Goal: Information Seeking & Learning: Find specific fact

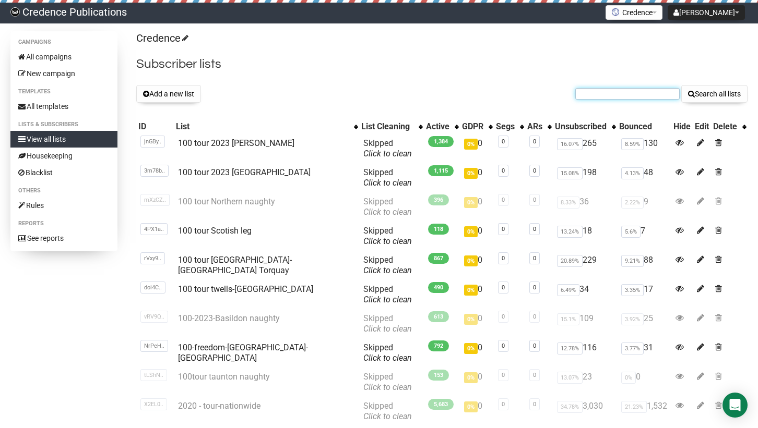
click at [589, 95] on input "text" at bounding box center [627, 93] width 104 height 11
paste input "[EMAIL_ADDRESS][DOMAIN_NAME]"
type input "[EMAIL_ADDRESS][DOMAIN_NAME]"
click at [698, 98] on button "Search all lists" at bounding box center [714, 94] width 66 height 18
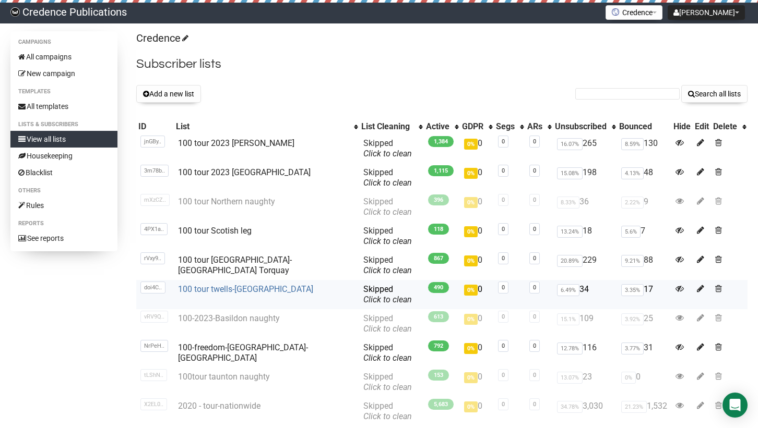
click at [237, 290] on link "100 tour twells-[GEOGRAPHIC_DATA]" at bounding box center [245, 289] width 135 height 10
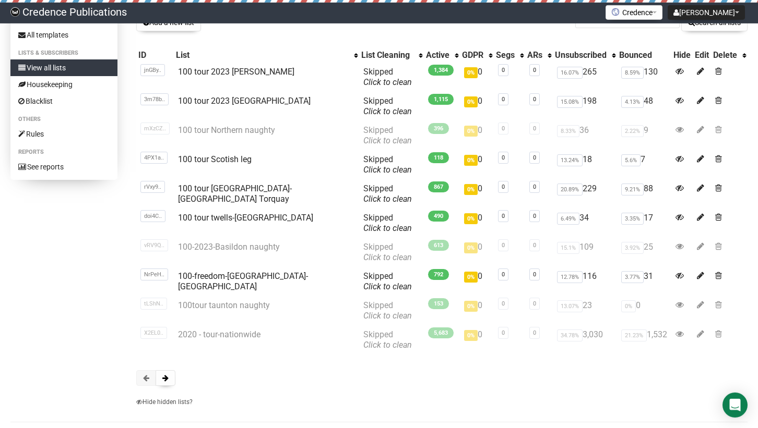
scroll to position [45, 0]
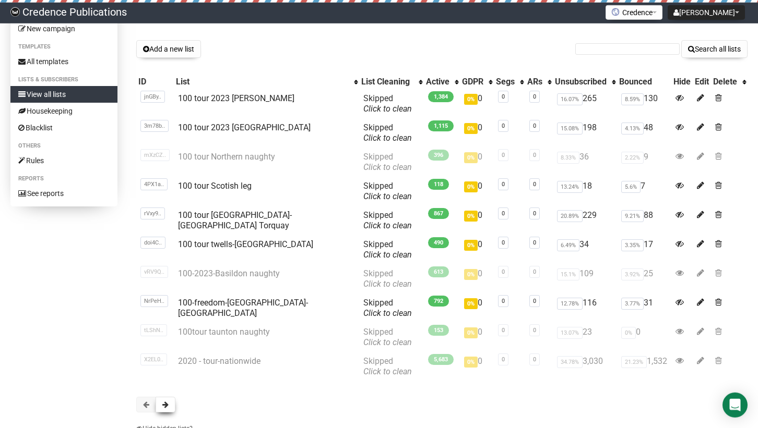
click at [170, 403] on button at bounding box center [165, 405] width 20 height 16
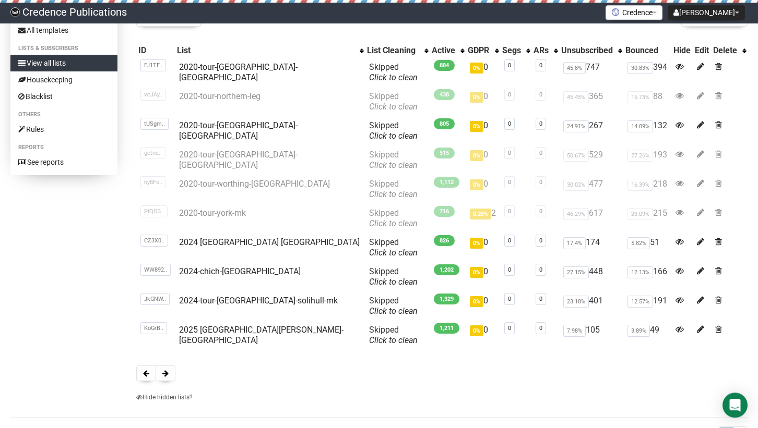
scroll to position [104, 0]
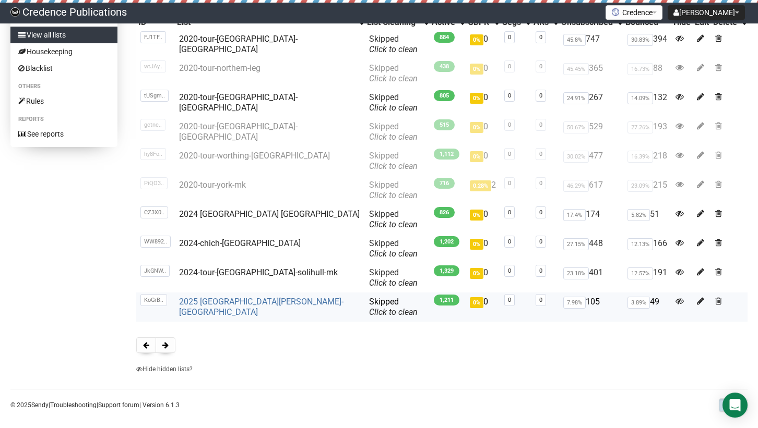
click at [226, 303] on link "2025 Tunbridge Wells-brighton" at bounding box center [261, 307] width 164 height 20
